Goal: Information Seeking & Learning: Learn about a topic

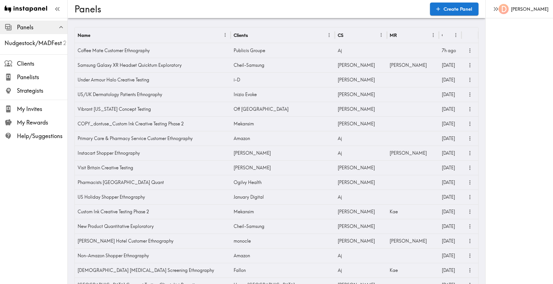
scroll to position [275, 0]
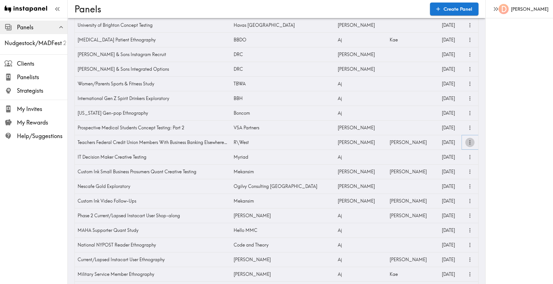
click at [469, 142] on icon "more" at bounding box center [470, 142] width 6 height 6
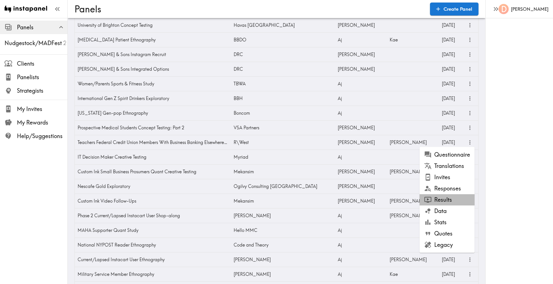
click at [452, 197] on li "Results" at bounding box center [446, 199] width 55 height 11
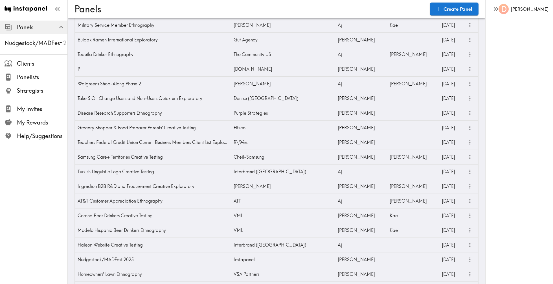
scroll to position [832, 0]
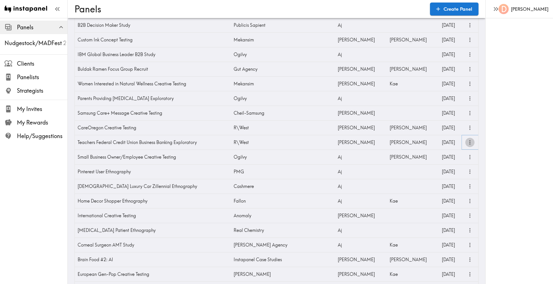
click at [471, 142] on icon "more" at bounding box center [470, 142] width 6 height 6
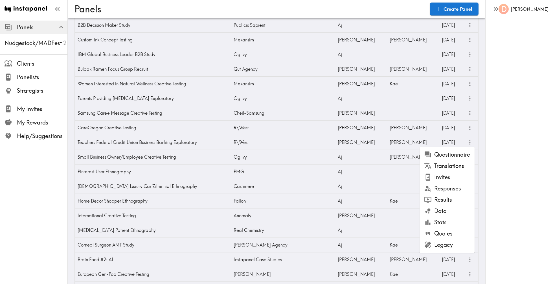
click at [450, 202] on li "Results" at bounding box center [446, 199] width 55 height 11
